Goal: Task Accomplishment & Management: Manage account settings

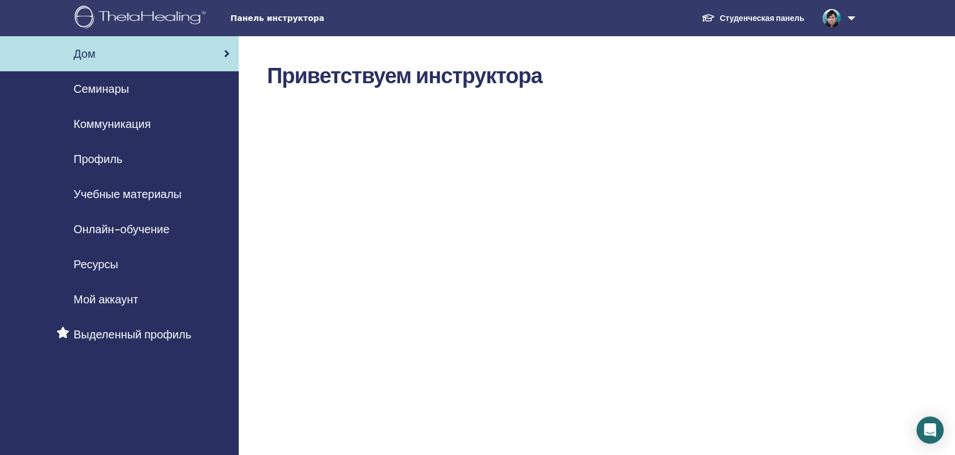
click at [788, 18] on font "Студенческая панель" at bounding box center [761, 18] width 84 height 10
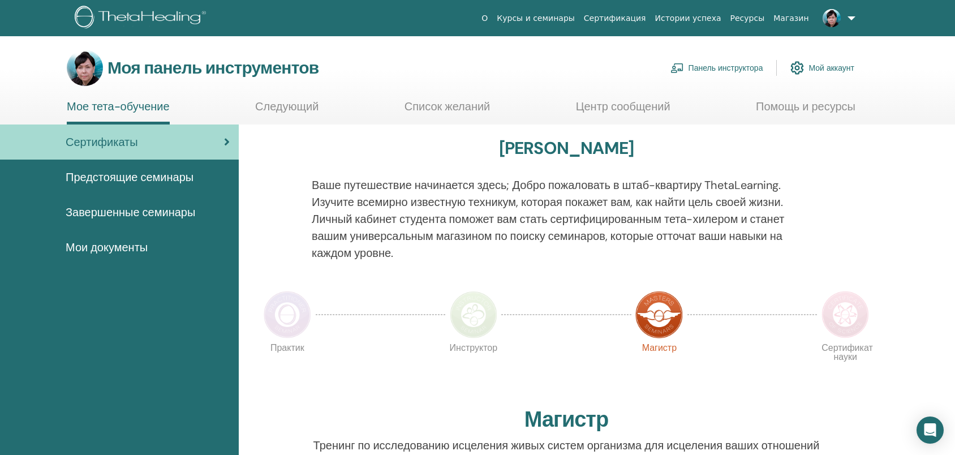
click at [289, 107] on font "Следующий" at bounding box center [286, 106] width 63 height 15
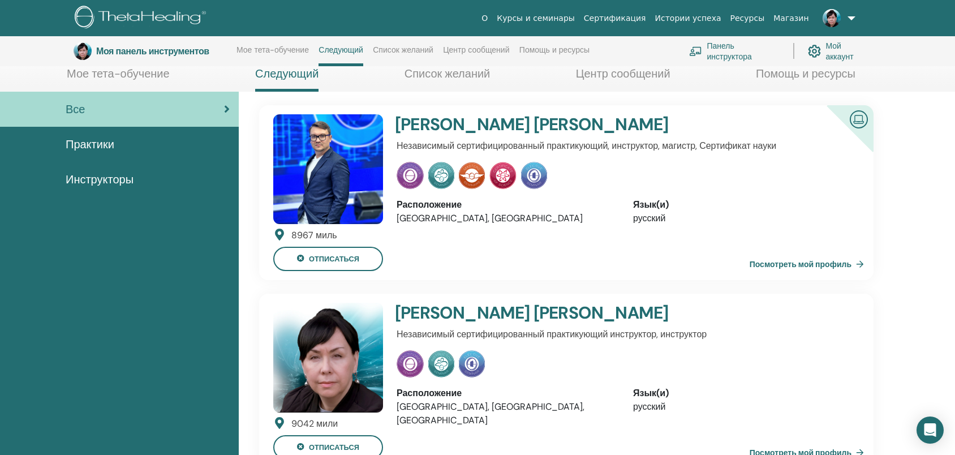
scroll to position [218, 0]
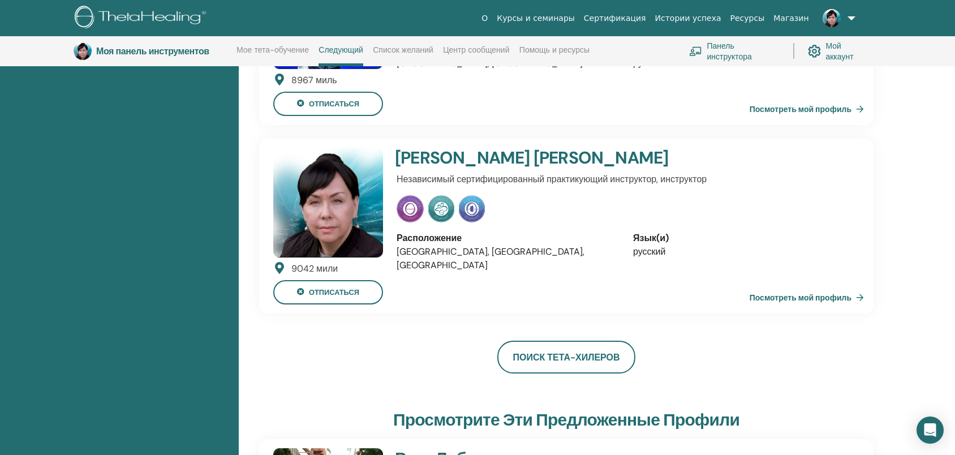
click at [771, 292] on font "Посмотреть мой профиль" at bounding box center [800, 297] width 102 height 10
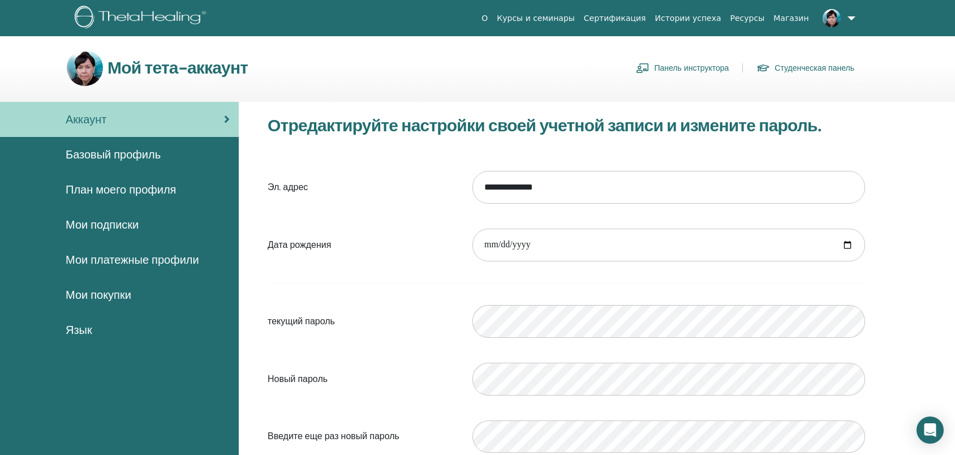
click at [114, 191] on font "План моего профиля" at bounding box center [121, 189] width 110 height 15
